Goal: Complete application form: Complete application form

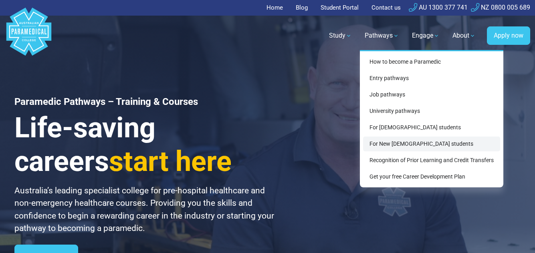
click at [396, 149] on link "For New [DEMOGRAPHIC_DATA] students" at bounding box center [431, 144] width 137 height 15
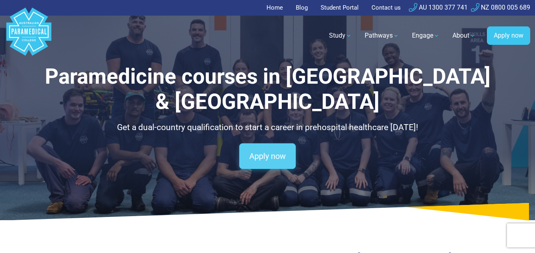
click at [270, 143] on link "Apply now" at bounding box center [267, 156] width 56 height 26
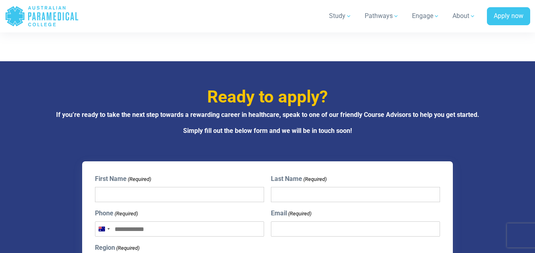
scroll to position [2689, 0]
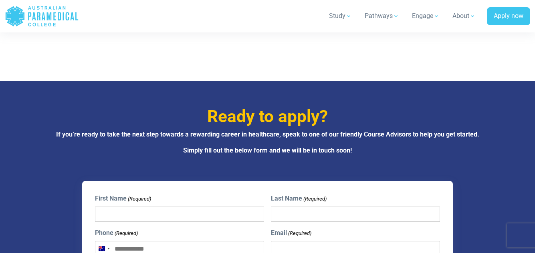
click at [162, 207] on input "First Name (Required)" at bounding box center [179, 214] width 169 height 15
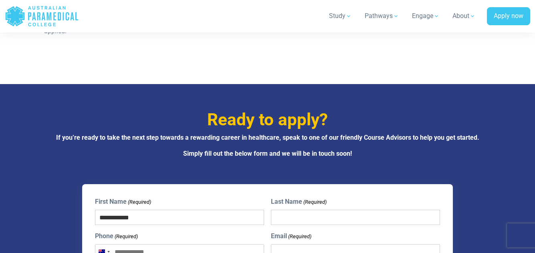
type input "**********"
click at [353, 210] on input "Last Name (Required)" at bounding box center [355, 217] width 169 height 15
type input "*****"
click at [107, 251] on div "Selected country" at bounding box center [108, 252] width 2 height 2
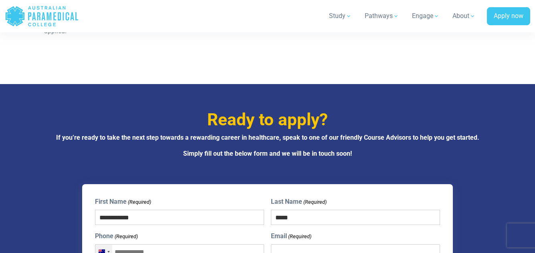
click at [103, 250] on div "Australia +61" at bounding box center [102, 252] width 6 height 5
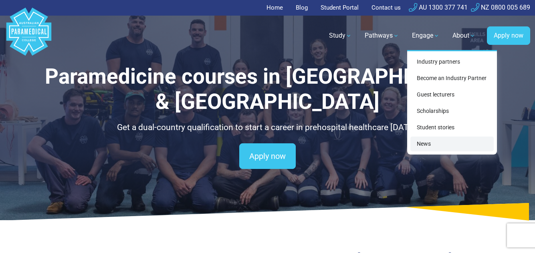
click at [429, 150] on link "News" at bounding box center [451, 144] width 83 height 15
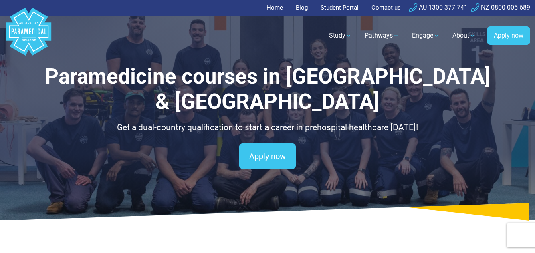
click at [325, 12] on link "Student Portal" at bounding box center [340, 8] width 48 height 16
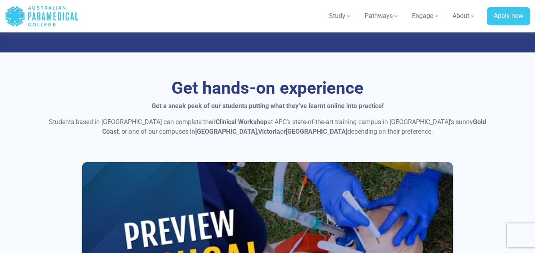
scroll to position [561, 0]
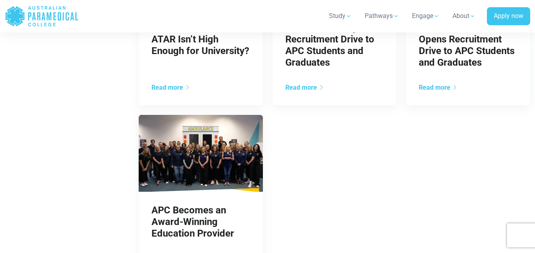
scroll to position [801, 0]
